Goal: Task Accomplishment & Management: Use online tool/utility

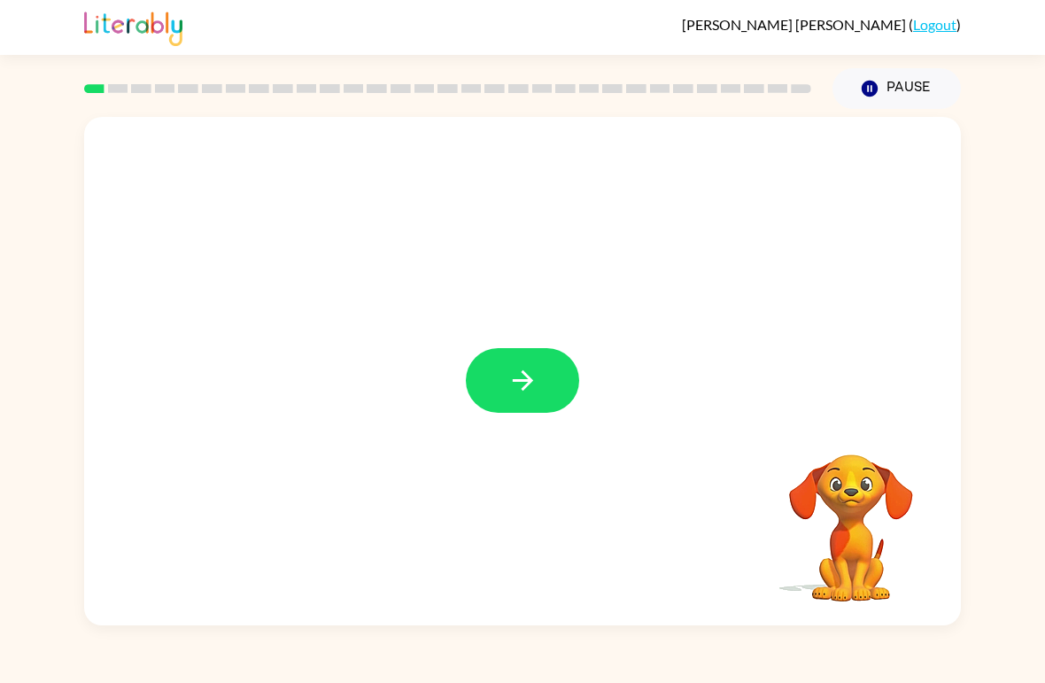
click at [532, 360] on button "button" at bounding box center [522, 380] width 113 height 65
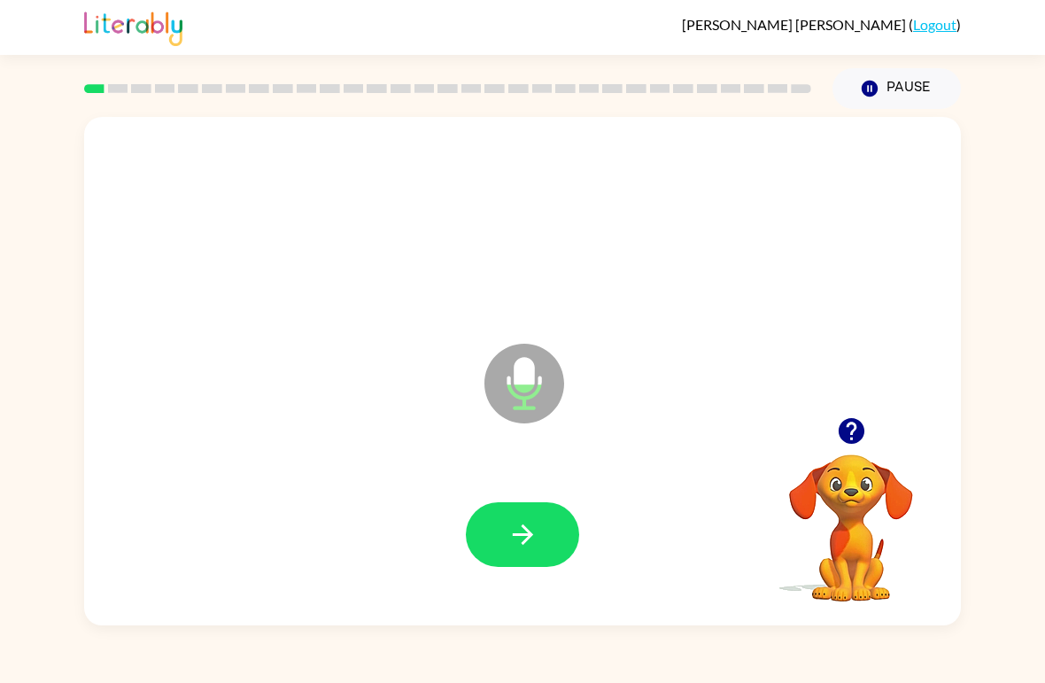
click at [528, 536] on icon "button" at bounding box center [522, 534] width 20 height 20
click at [527, 556] on button "button" at bounding box center [522, 534] width 113 height 65
click at [531, 549] on icon "button" at bounding box center [522, 534] width 31 height 31
click at [552, 538] on button "button" at bounding box center [522, 534] width 113 height 65
click at [554, 538] on button "button" at bounding box center [522, 534] width 113 height 65
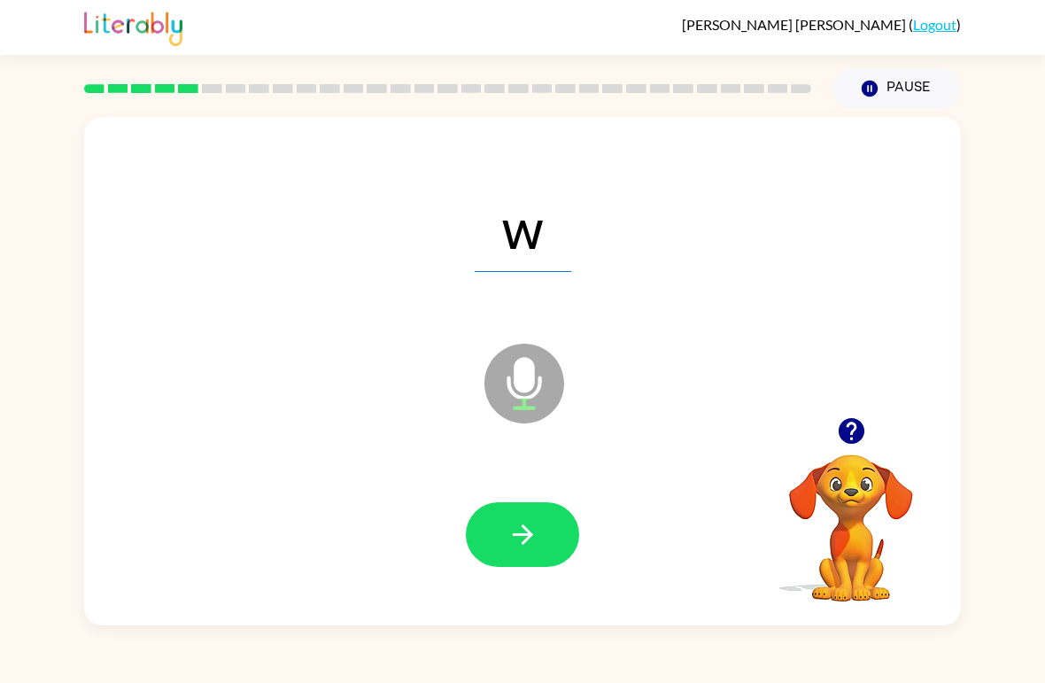
click at [554, 544] on button "button" at bounding box center [522, 534] width 113 height 65
click at [523, 560] on button "button" at bounding box center [522, 534] width 113 height 65
click at [525, 528] on icon "button" at bounding box center [522, 534] width 20 height 20
click at [558, 550] on button "button" at bounding box center [522, 534] width 113 height 65
click at [529, 548] on icon "button" at bounding box center [522, 534] width 31 height 31
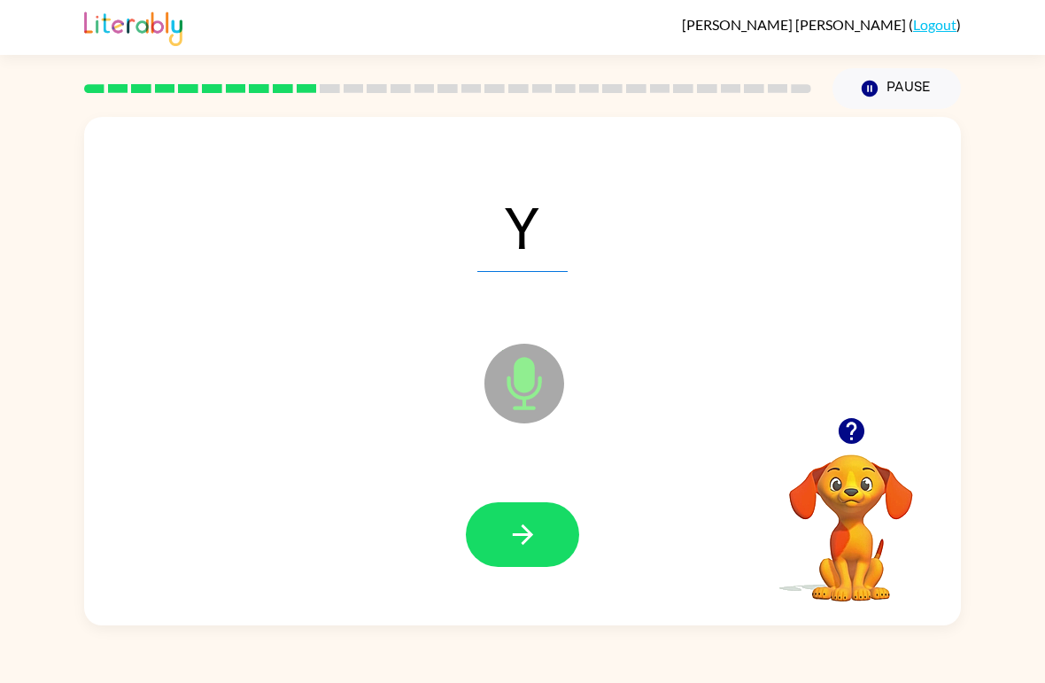
click at [544, 538] on button "button" at bounding box center [522, 534] width 113 height 65
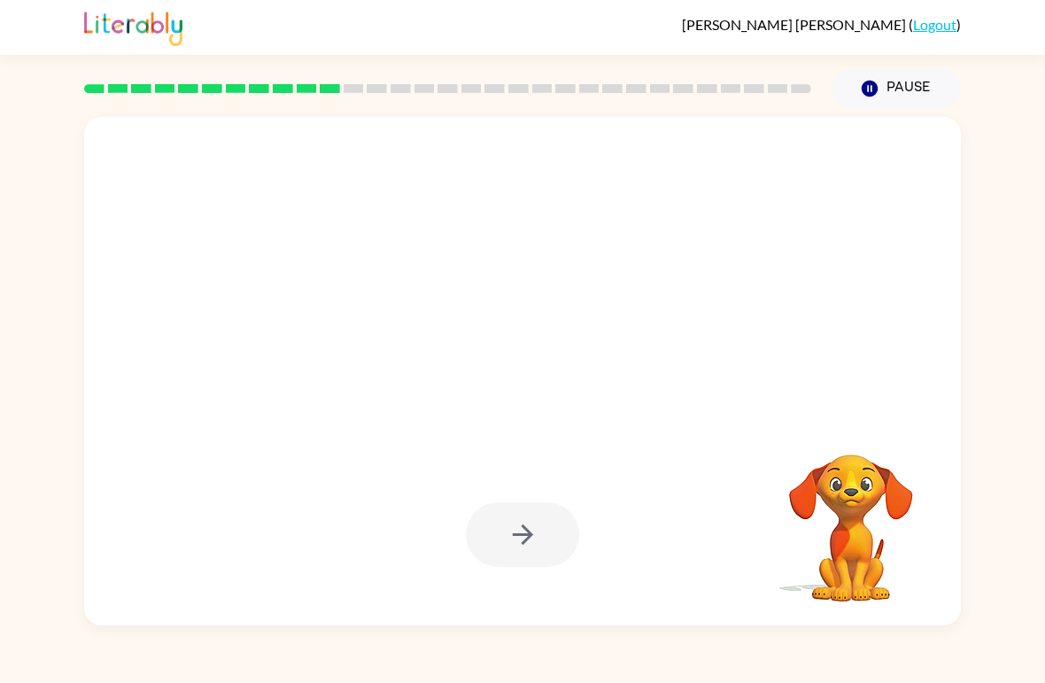
click at [545, 538] on div at bounding box center [522, 534] width 113 height 65
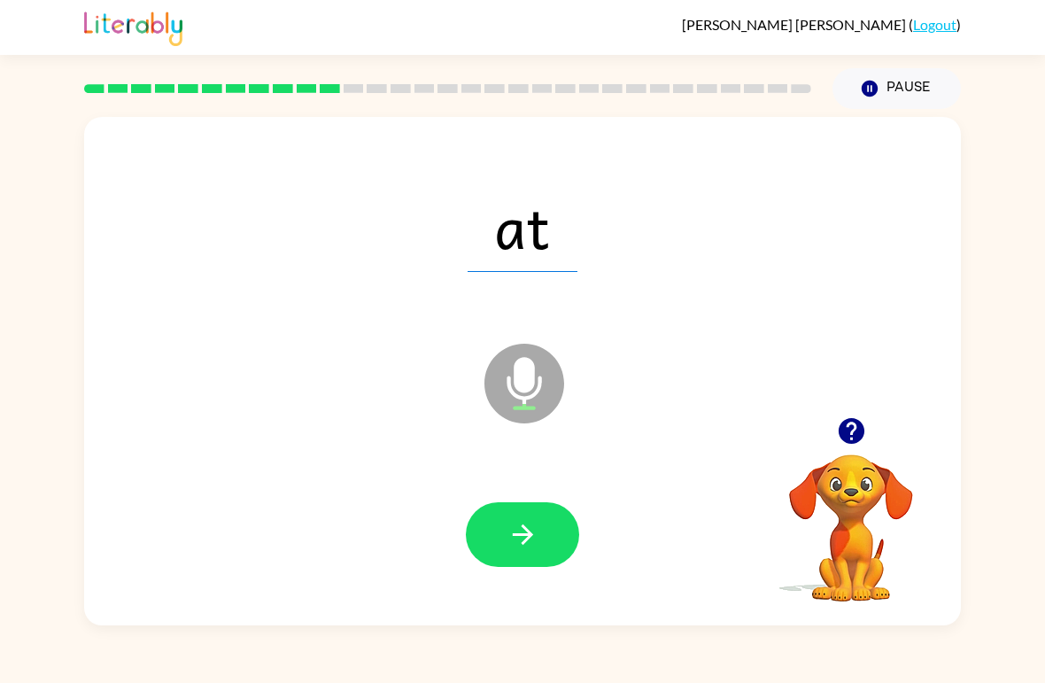
click at [567, 532] on button "button" at bounding box center [522, 534] width 113 height 65
click at [552, 557] on button "button" at bounding box center [522, 534] width 113 height 65
click at [491, 499] on div at bounding box center [522, 535] width 841 height 146
click at [514, 534] on icon "button" at bounding box center [522, 534] width 31 height 31
click at [536, 542] on icon "button" at bounding box center [522, 534] width 31 height 31
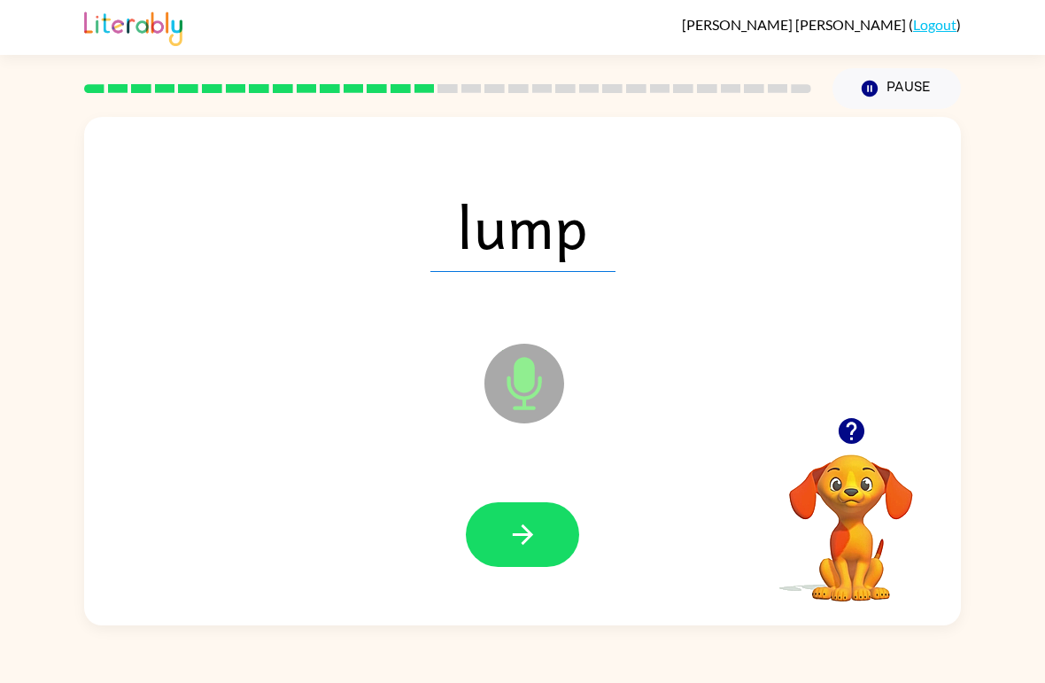
click at [529, 529] on icon "button" at bounding box center [522, 534] width 31 height 31
click at [515, 531] on icon "button" at bounding box center [522, 534] width 31 height 31
click at [538, 536] on button "button" at bounding box center [522, 534] width 113 height 65
click at [544, 538] on button "button" at bounding box center [522, 534] width 113 height 65
click at [529, 542] on icon "button" at bounding box center [522, 534] width 31 height 31
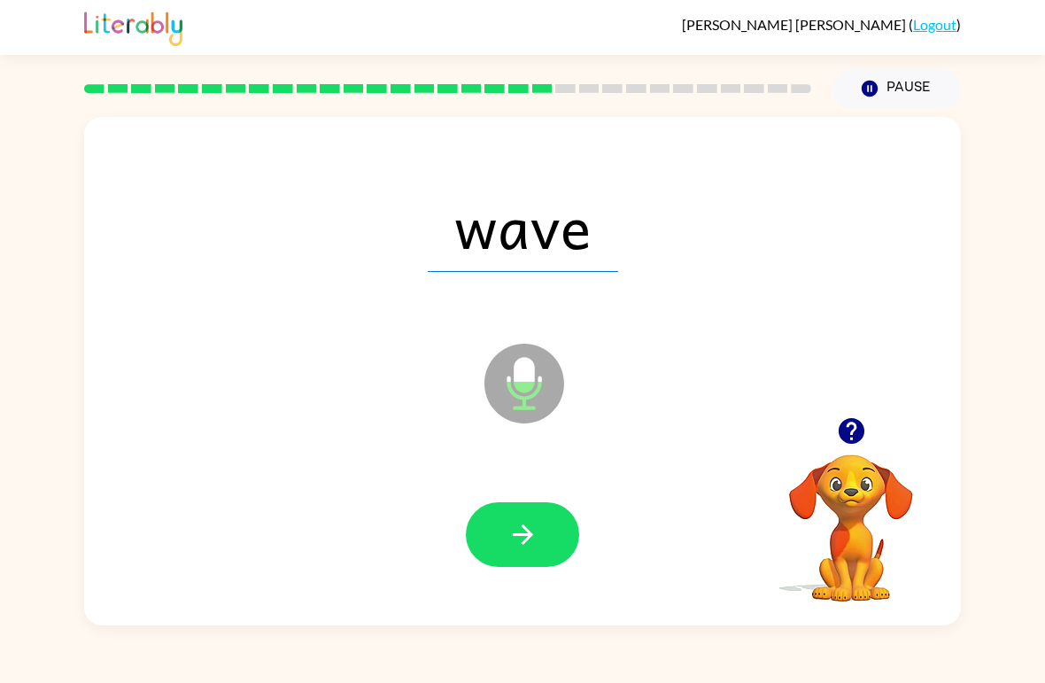
click at [542, 547] on button "button" at bounding box center [522, 534] width 113 height 65
click at [526, 532] on icon "button" at bounding box center [522, 534] width 31 height 31
click at [540, 544] on button "button" at bounding box center [522, 534] width 113 height 65
click at [539, 551] on button "button" at bounding box center [522, 534] width 113 height 65
click at [521, 519] on button "button" at bounding box center [522, 534] width 113 height 65
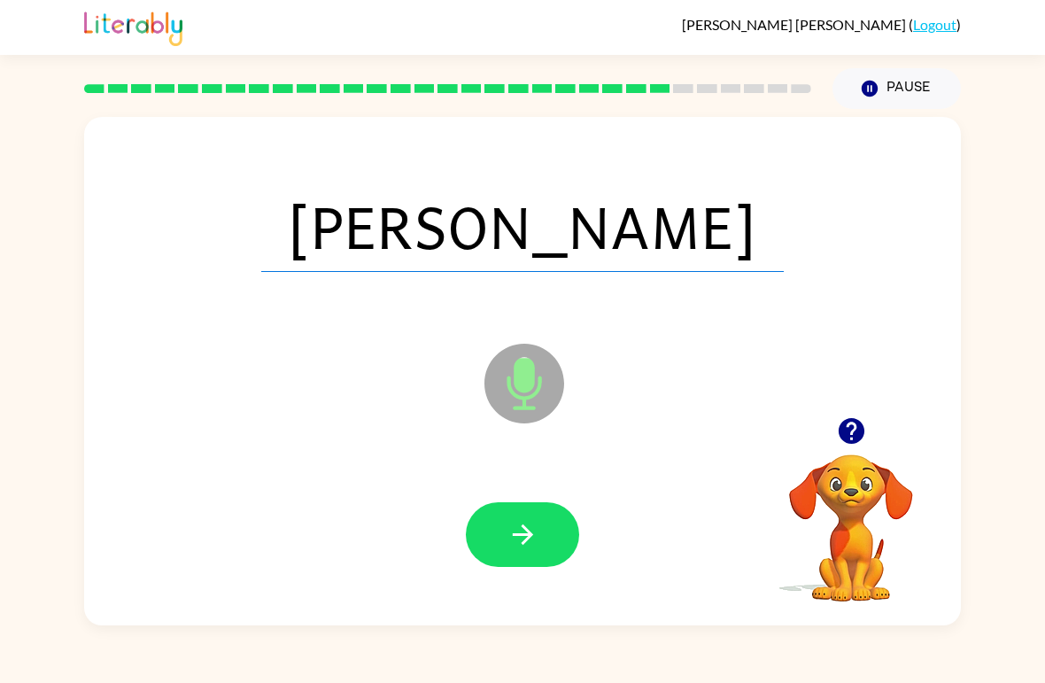
click at [521, 550] on icon "button" at bounding box center [522, 534] width 31 height 31
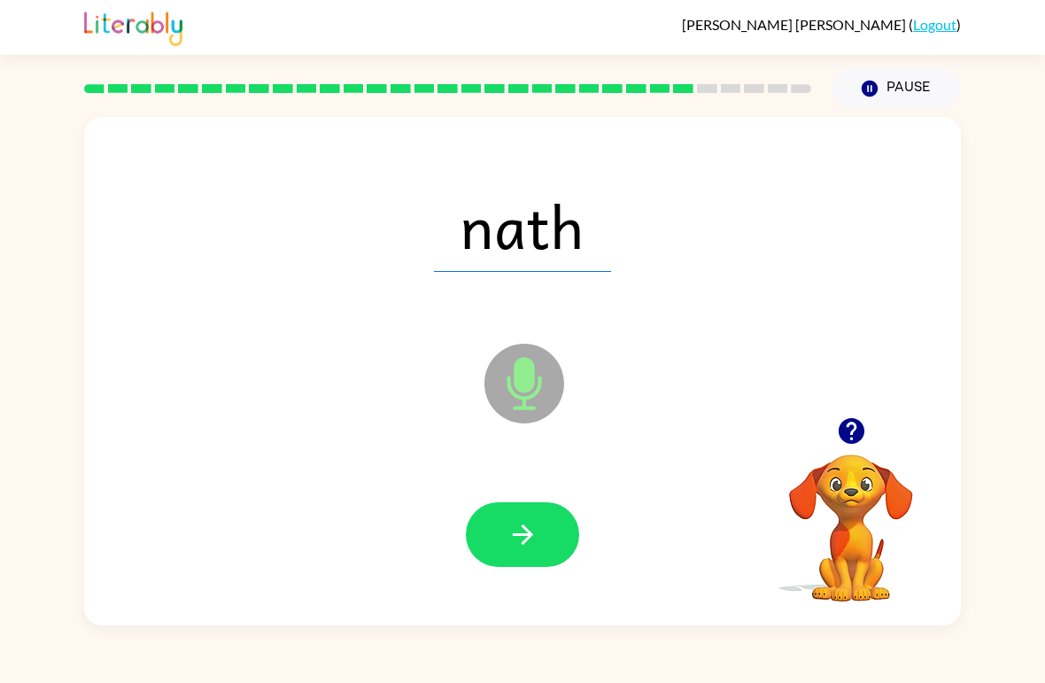
click at [554, 531] on button "button" at bounding box center [522, 534] width 113 height 65
click at [553, 526] on button "button" at bounding box center [522, 534] width 113 height 65
click at [537, 546] on icon "button" at bounding box center [522, 534] width 31 height 31
click at [532, 548] on icon "button" at bounding box center [522, 534] width 31 height 31
click at [555, 531] on button "button" at bounding box center [522, 534] width 113 height 65
